Goal: Transaction & Acquisition: Purchase product/service

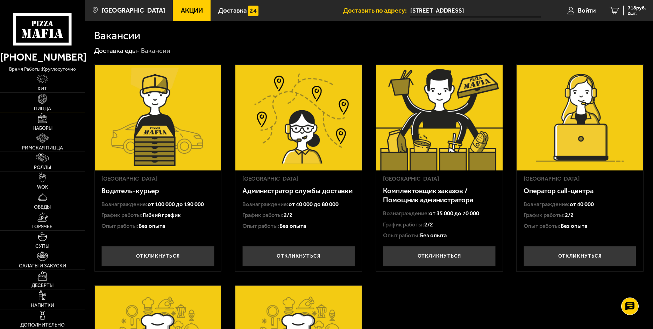
click at [48, 103] on link "Пицца" at bounding box center [42, 102] width 85 height 19
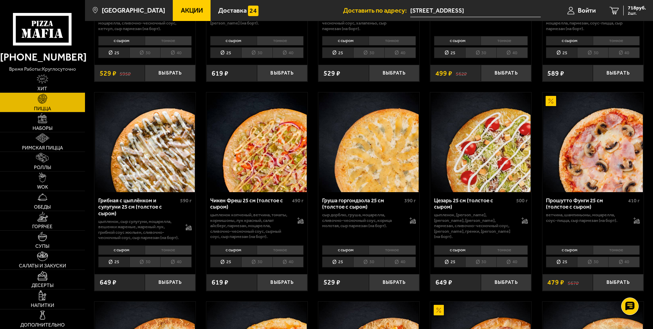
scroll to position [350, 0]
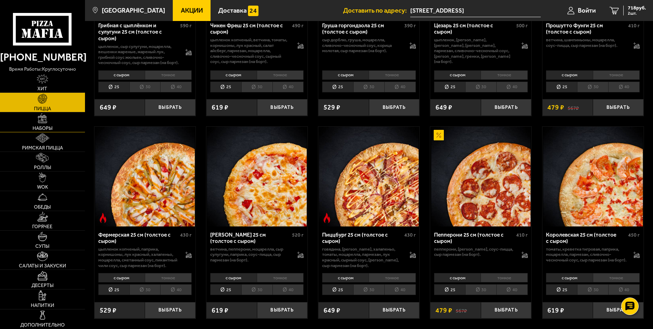
click at [51, 124] on link "Наборы" at bounding box center [42, 121] width 85 height 19
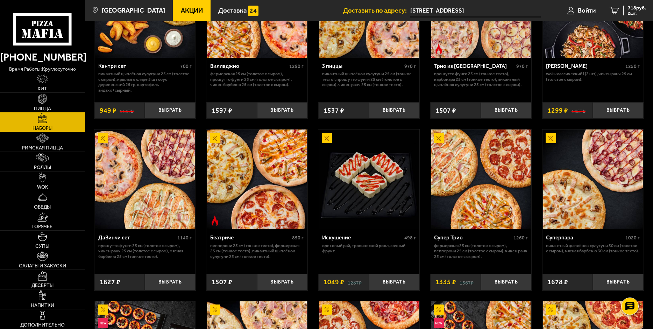
scroll to position [315, 0]
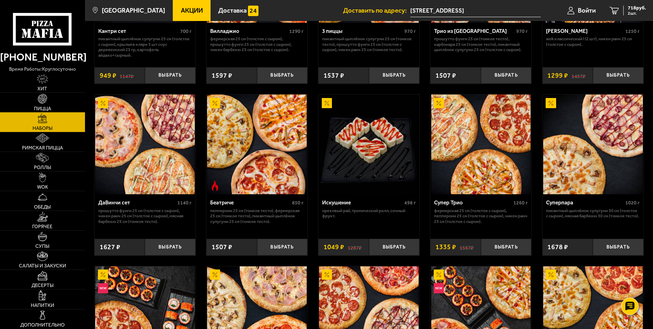
click at [138, 152] on img at bounding box center [145, 144] width 100 height 100
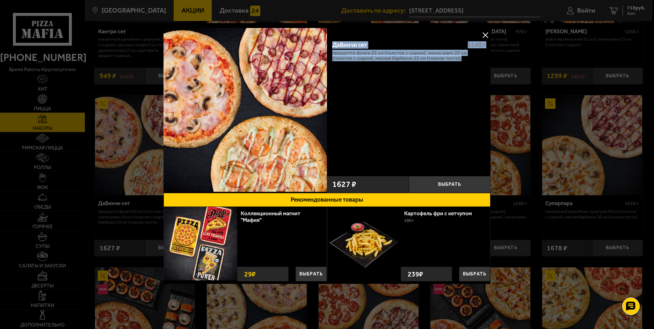
drag, startPoint x: 332, startPoint y: 43, endPoint x: 471, endPoint y: 64, distance: 140.5
click at [471, 64] on div "ДаВинчи сет 1140 г Прошутто Фунги 25 см (толстое с сыром), Чикен Ранч 25 см (то…" at bounding box center [409, 103] width 164 height 137
copy div "ДаВинчи сет 1140 г Прошутто Фунги 25 см (толстое с сыром), Чикен Ранч 25 см (то…"
click at [486, 36] on button at bounding box center [485, 35] width 10 height 10
